Goal: Task Accomplishment & Management: Use online tool/utility

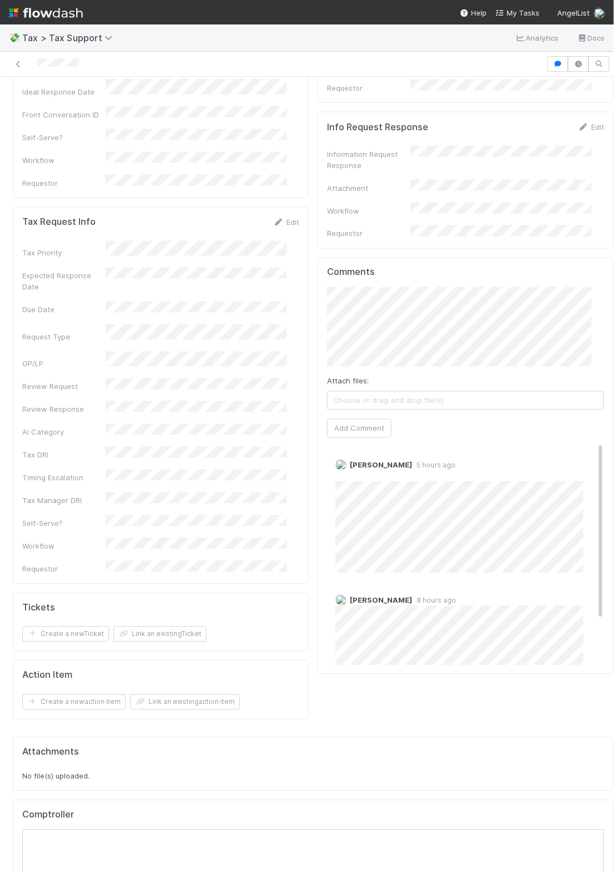
scroll to position [507, 0]
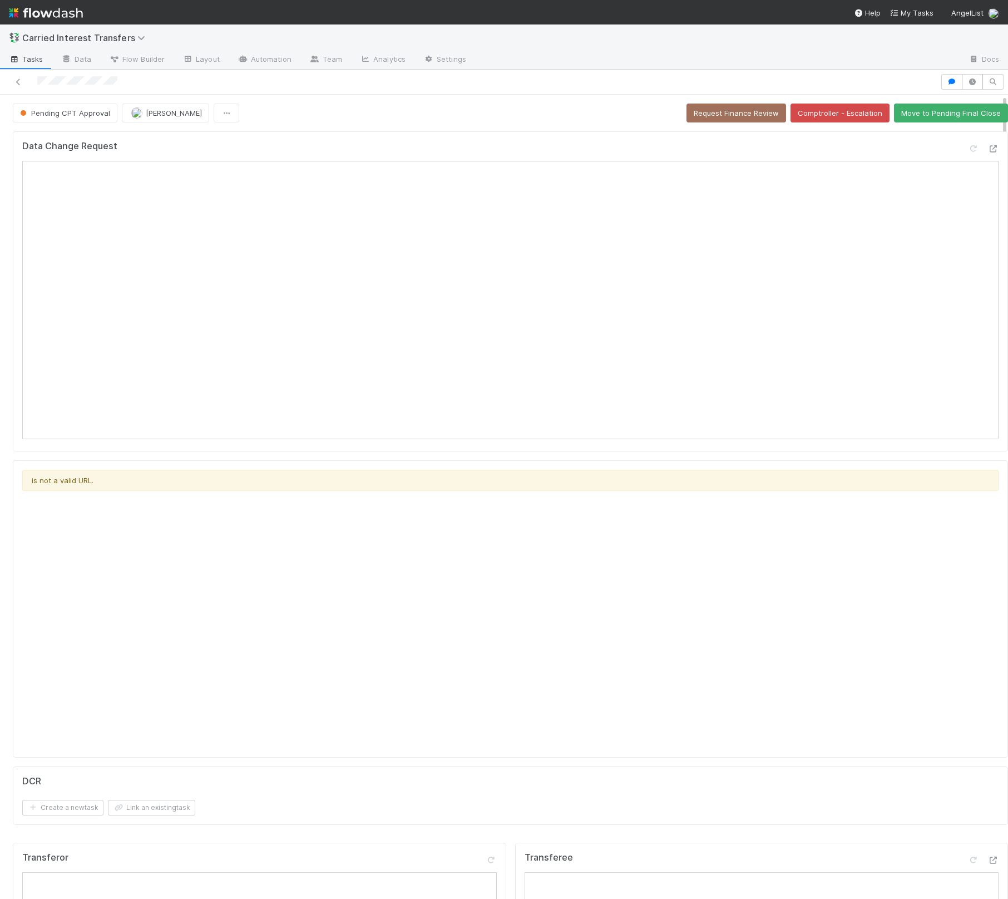
click at [384, 93] on div at bounding box center [504, 82] width 1008 height 25
click at [675, 137] on div "Data Change Request" at bounding box center [511, 291] width 996 height 320
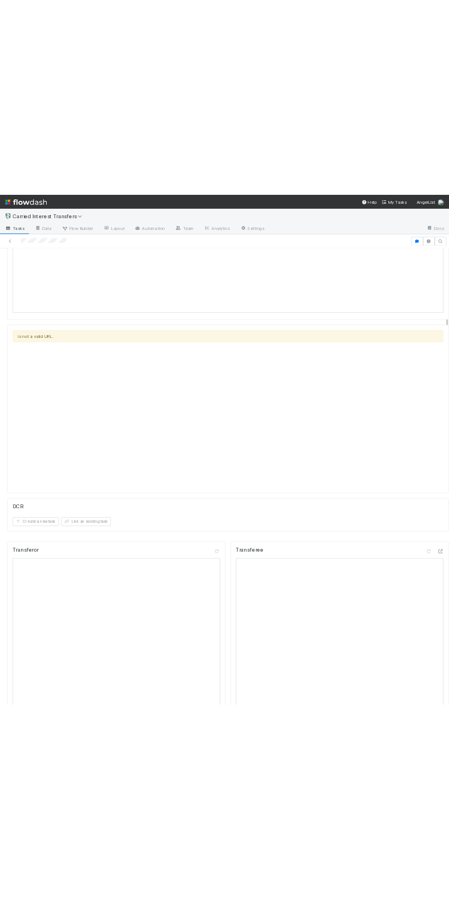
scroll to position [515, 0]
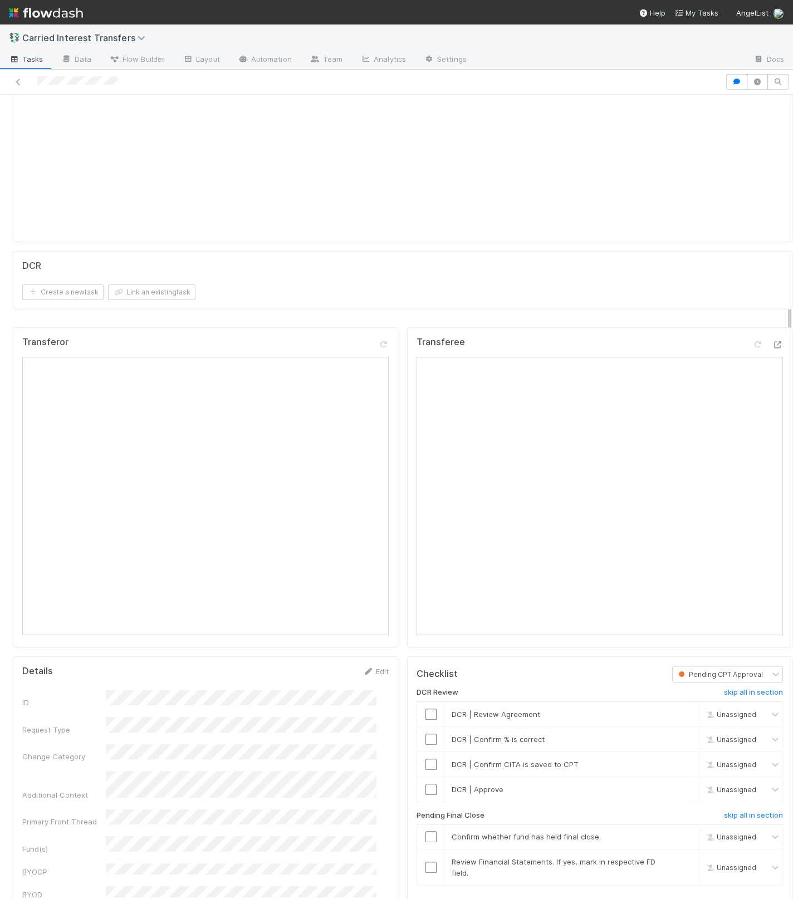
click at [278, 602] on div "Details Edit" at bounding box center [205, 671] width 366 height 11
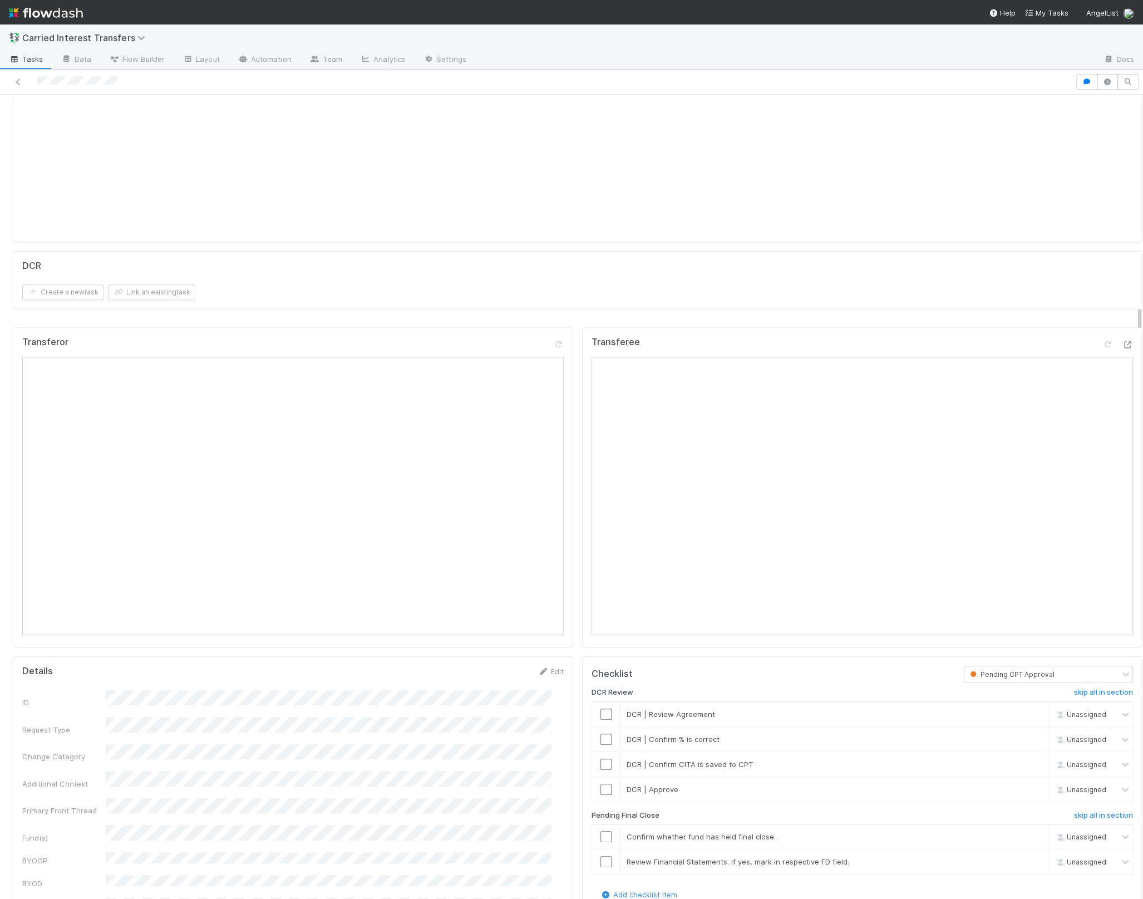
click at [530, 192] on div "is not a valid URL." at bounding box center [577, 93] width 1111 height 278
click at [601, 602] on input "checkbox" at bounding box center [606, 714] width 11 height 11
click at [601, 602] on input "checkbox" at bounding box center [606, 739] width 11 height 11
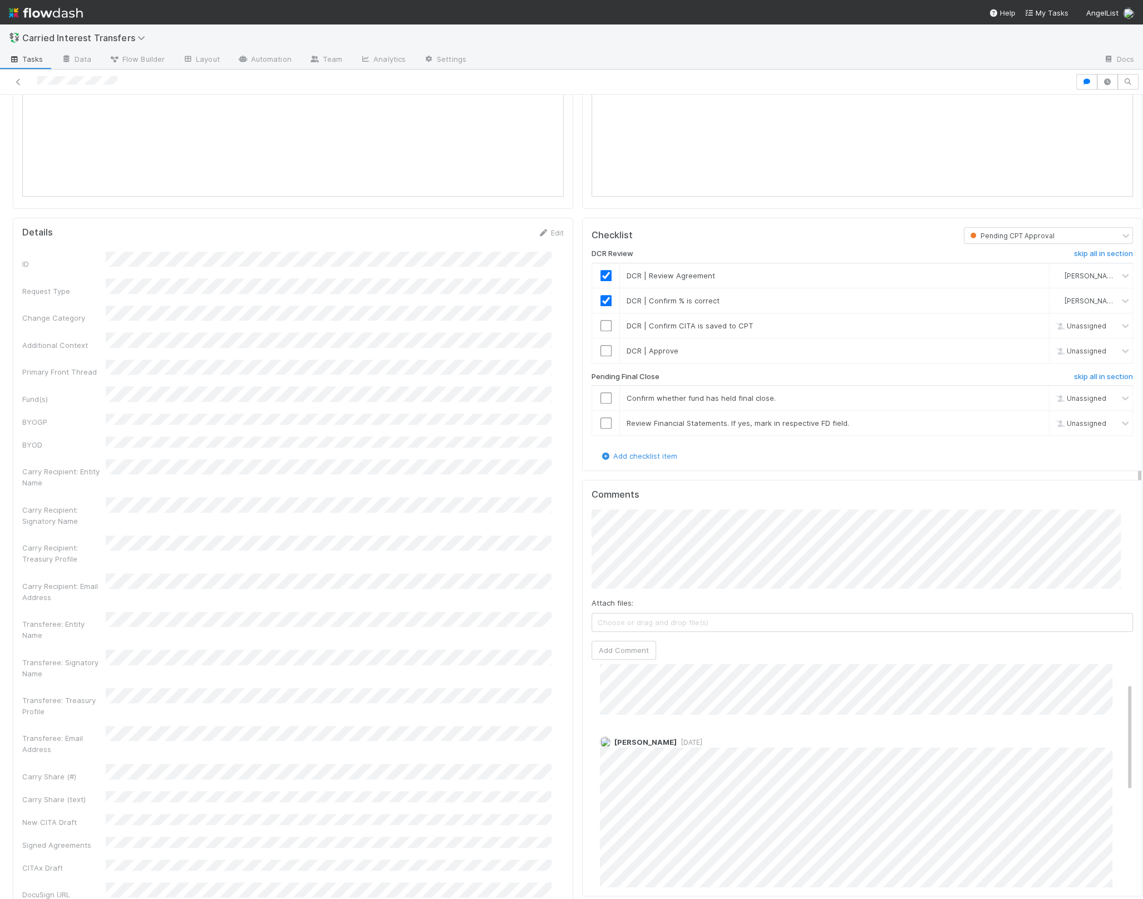
scroll to position [938, 0]
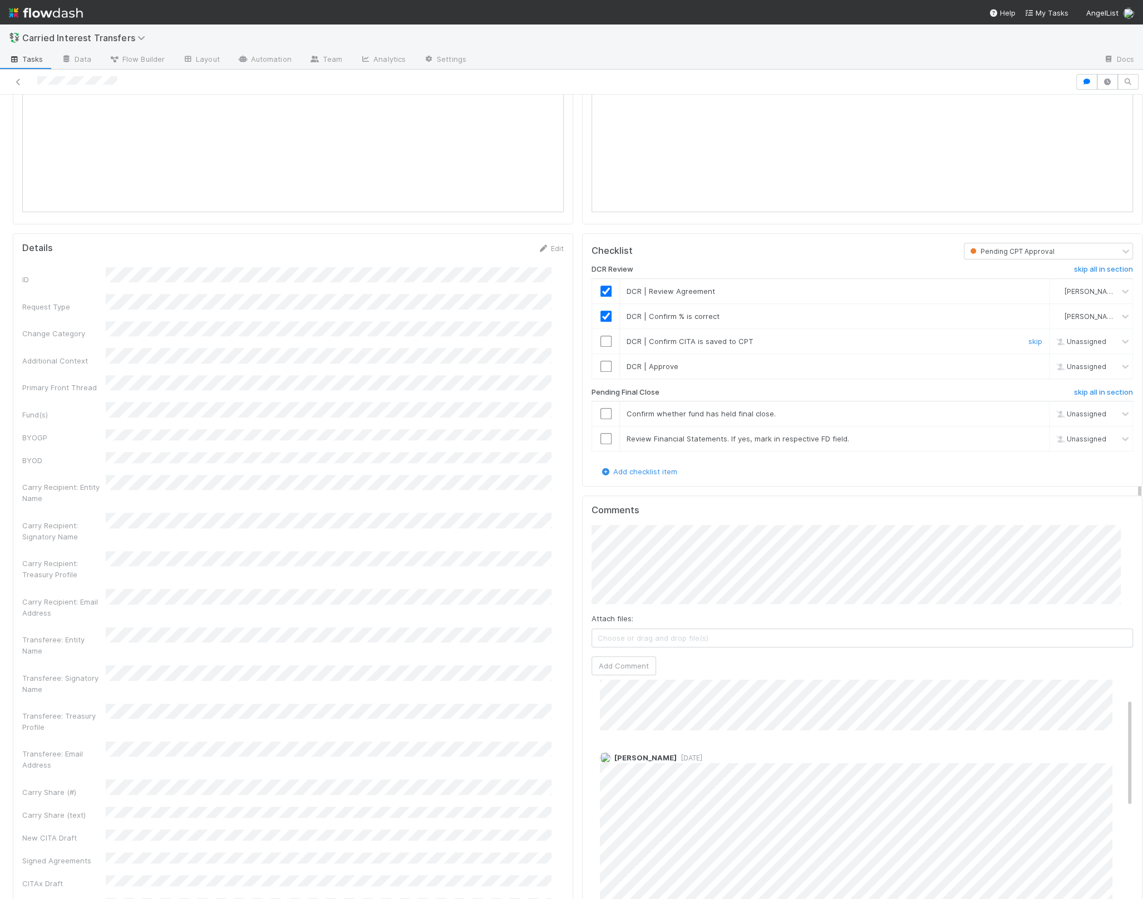
click at [601, 336] on input "checkbox" at bounding box center [606, 341] width 11 height 11
click at [601, 361] on input "checkbox" at bounding box center [606, 366] width 11 height 11
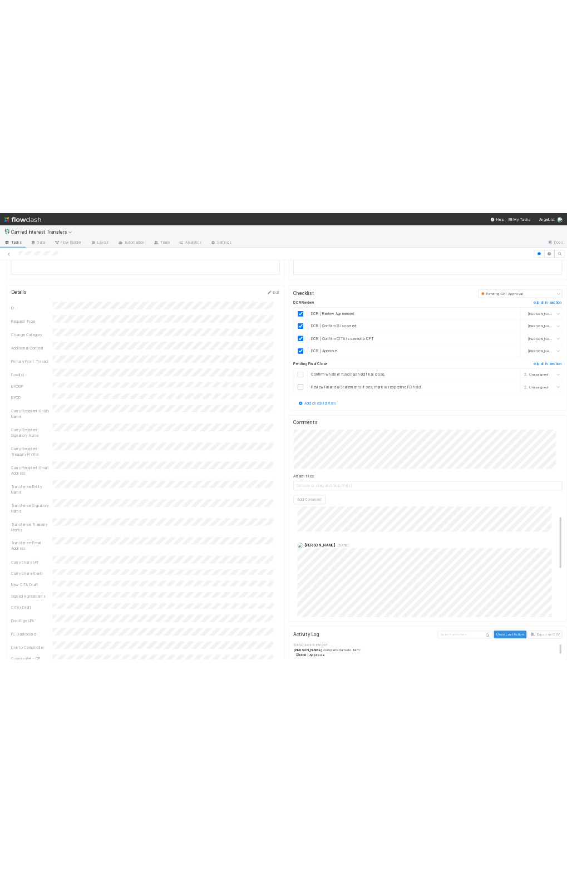
scroll to position [1025, 0]
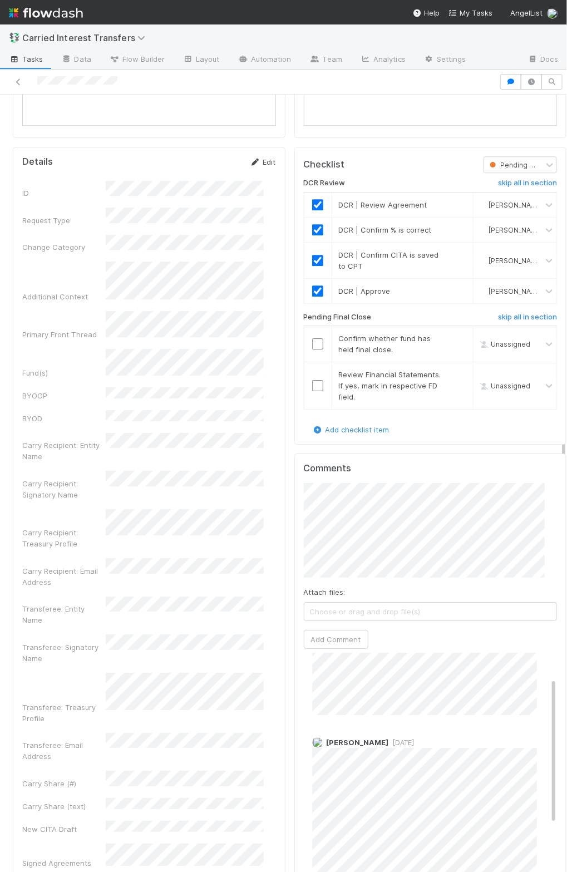
click at [253, 160] on link "Edit" at bounding box center [263, 162] width 26 height 9
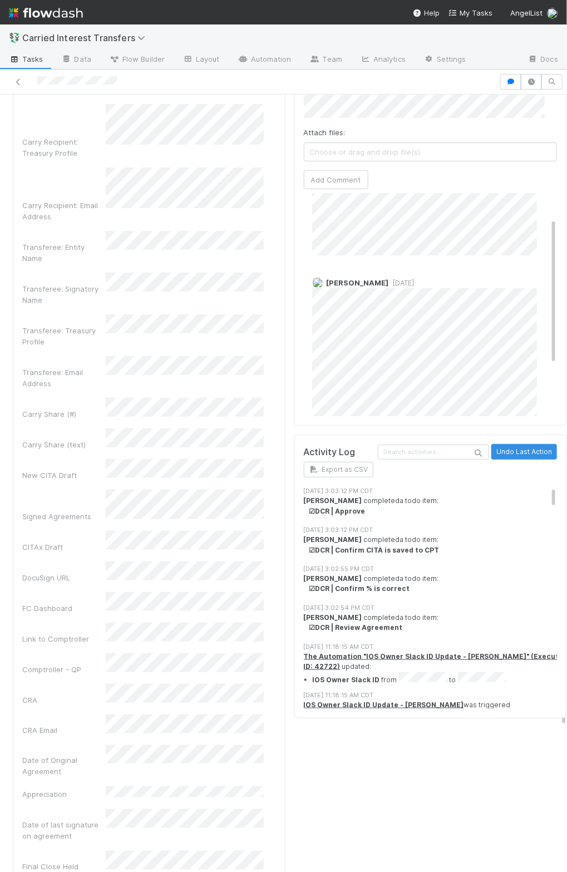
scroll to position [1562, 0]
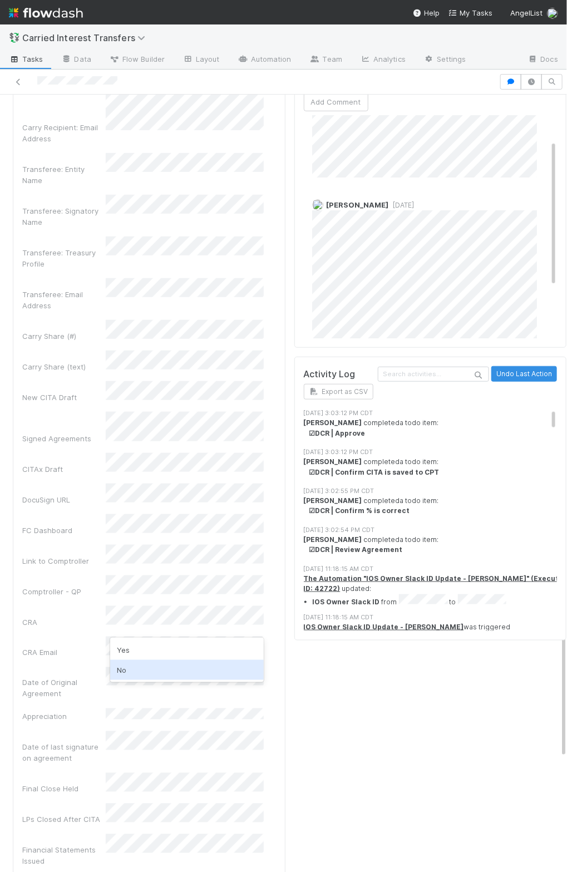
click at [135, 602] on div "No" at bounding box center [187, 670] width 154 height 20
click at [70, 602] on div "Financial Statements Issued" at bounding box center [63, 856] width 83 height 22
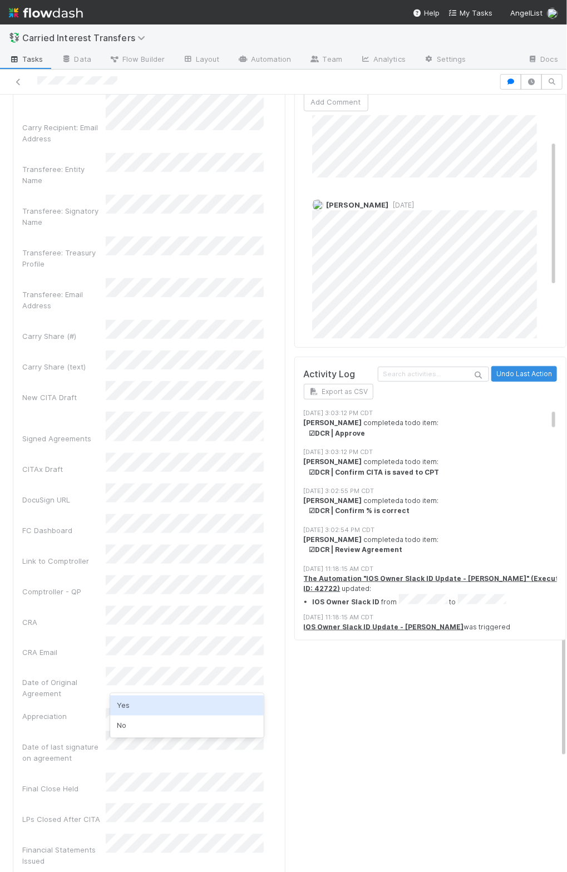
click at [133, 602] on div "Yes" at bounding box center [187, 706] width 154 height 20
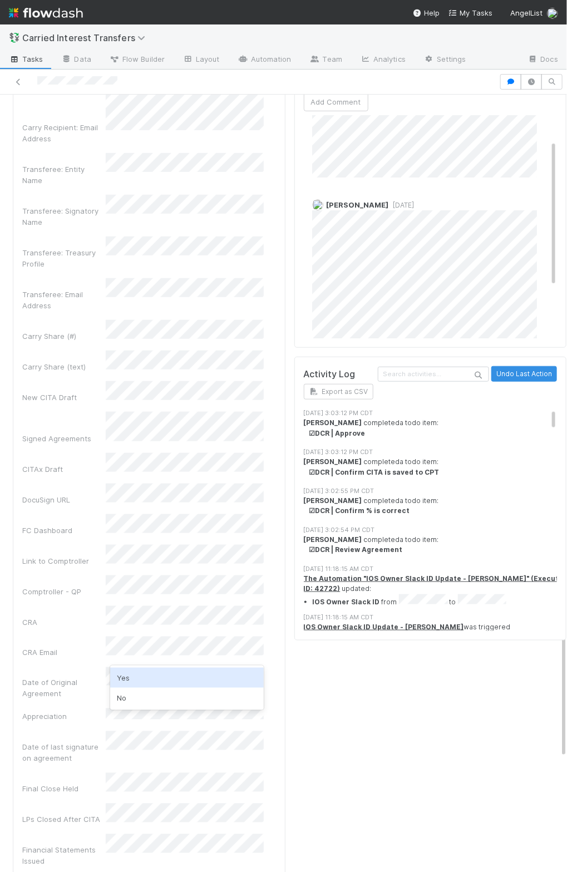
click at [140, 602] on div "Yes" at bounding box center [187, 678] width 154 height 20
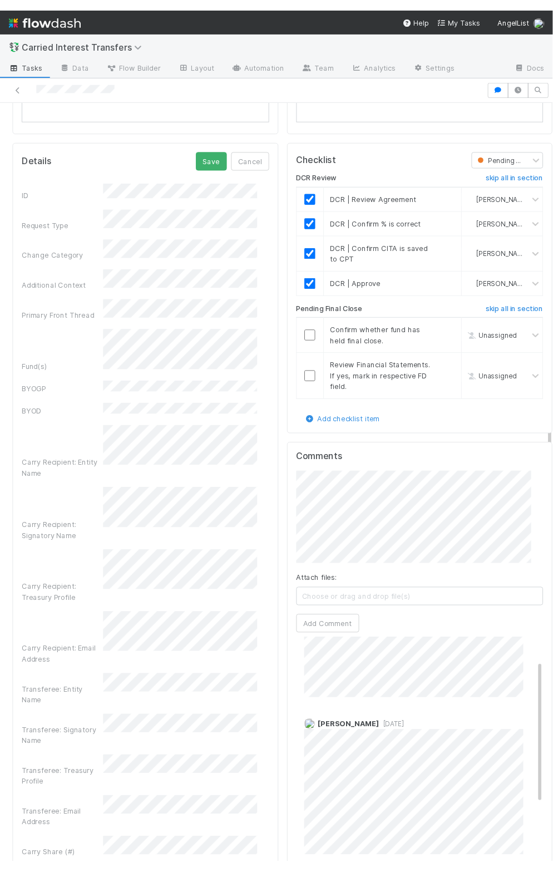
scroll to position [832, 0]
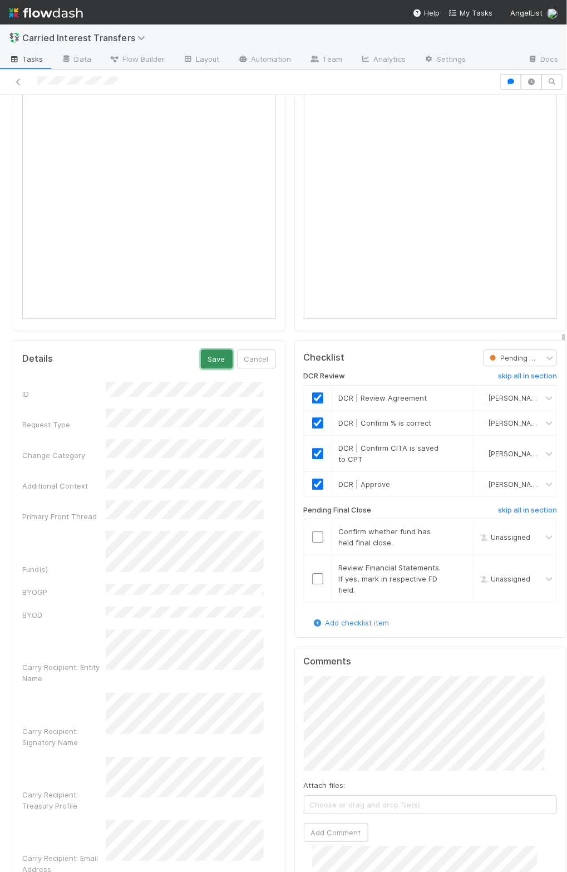
click at [204, 350] on button "Save" at bounding box center [217, 359] width 32 height 19
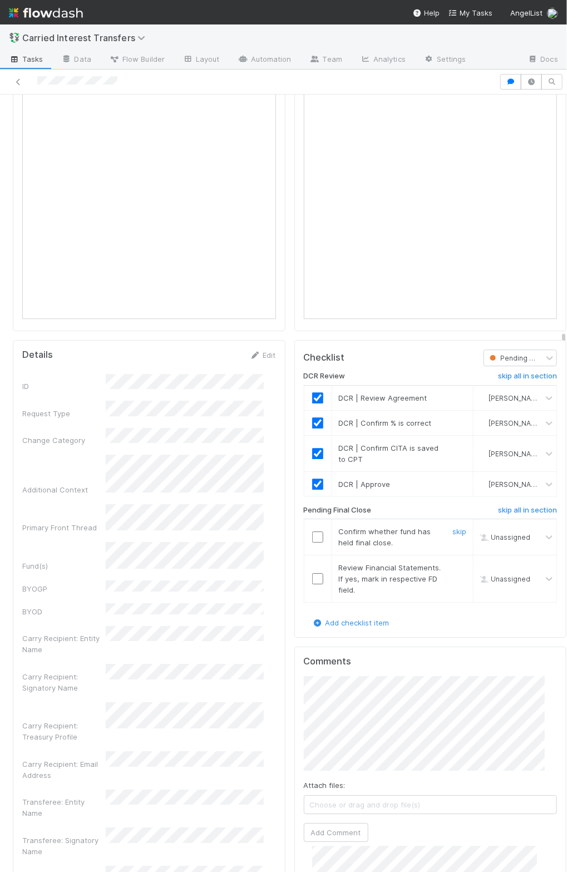
click at [312, 534] on input "checkbox" at bounding box center [317, 537] width 11 height 11
click at [312, 580] on input "checkbox" at bounding box center [317, 578] width 11 height 11
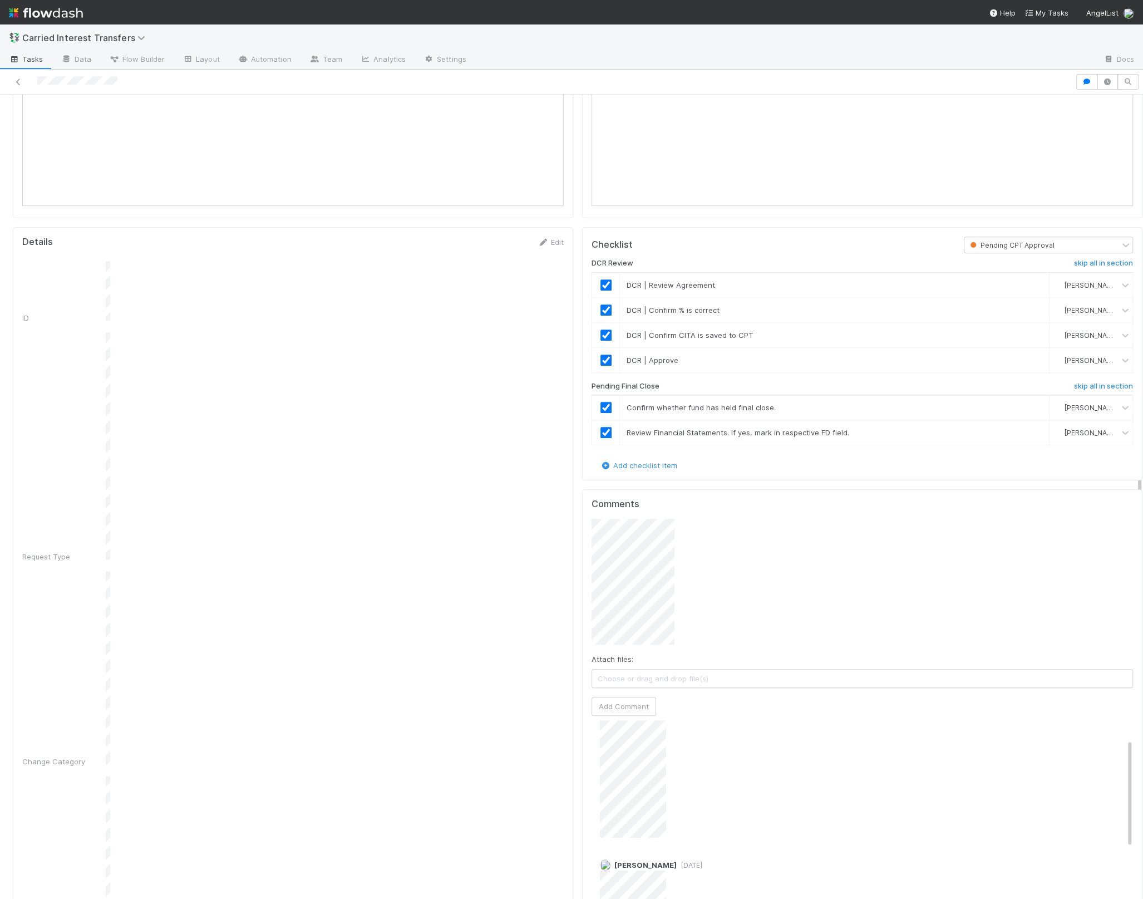
scroll to position [36, 0]
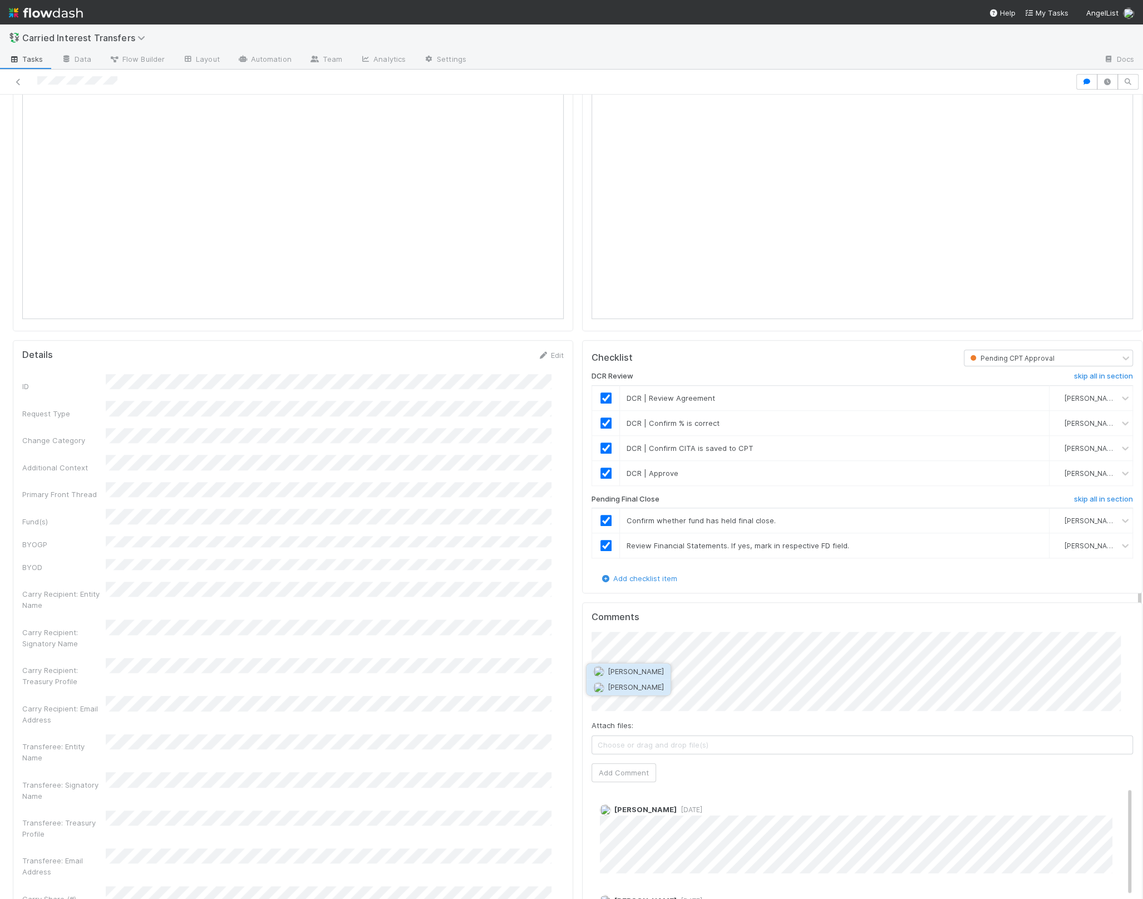
click at [637, 602] on button "Jun Yoon" at bounding box center [629, 687] width 84 height 16
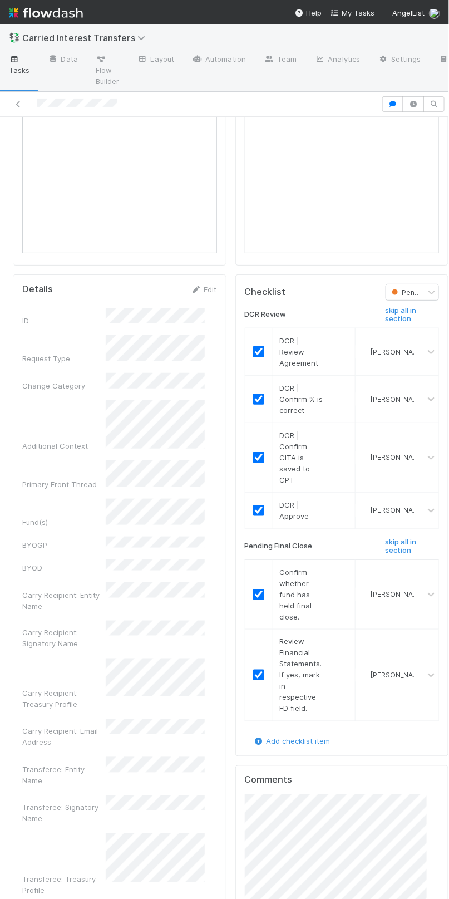
scroll to position [966, 0]
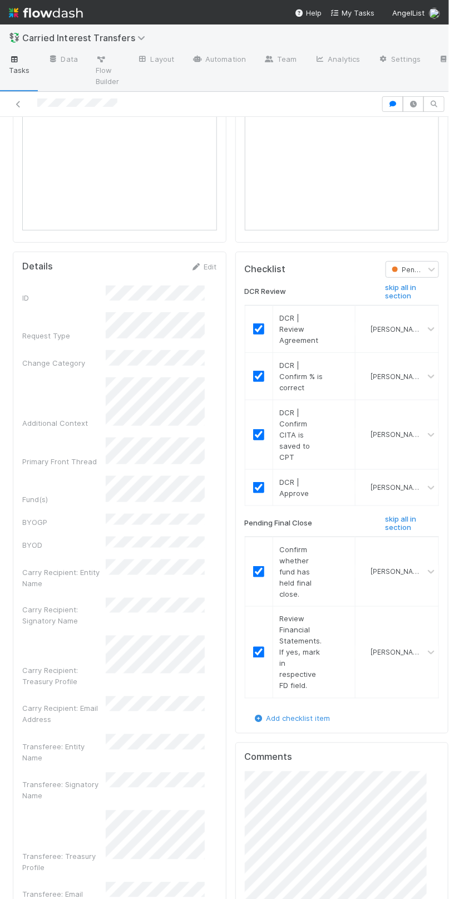
click at [235, 328] on div "Checklist Pending CPT Approval DCR Review skip all in section DCR | Review Agre…" at bounding box center [342, 493] width 214 height 482
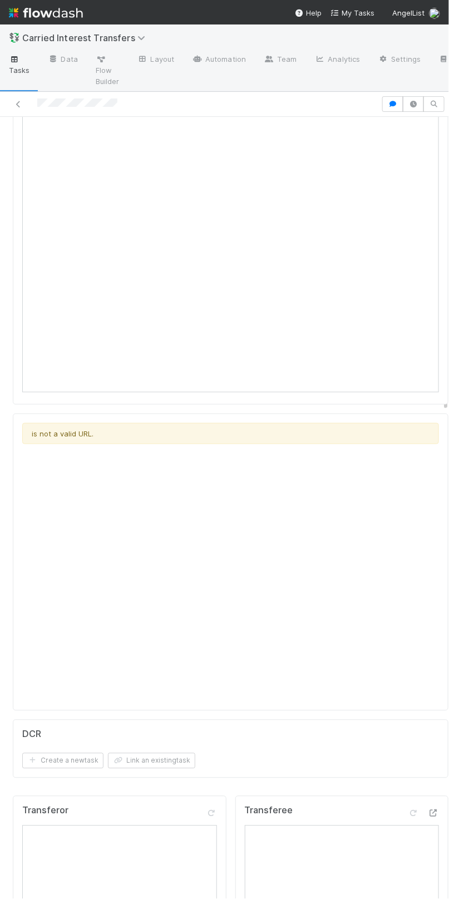
scroll to position [0, 0]
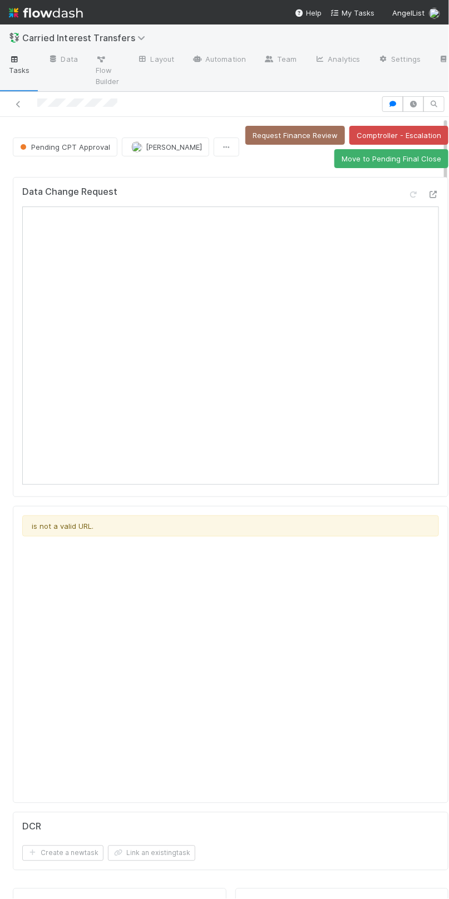
click at [265, 198] on div "Data Change Request" at bounding box center [230, 196] width 417 height 20
click at [265, 191] on div "Data Change Request" at bounding box center [230, 196] width 417 height 20
click at [260, 178] on div "Data Change Request" at bounding box center [231, 337] width 436 height 320
click at [334, 161] on button "Move to Pending Final Close" at bounding box center [391, 158] width 114 height 19
